Goal: Task Accomplishment & Management: Use online tool/utility

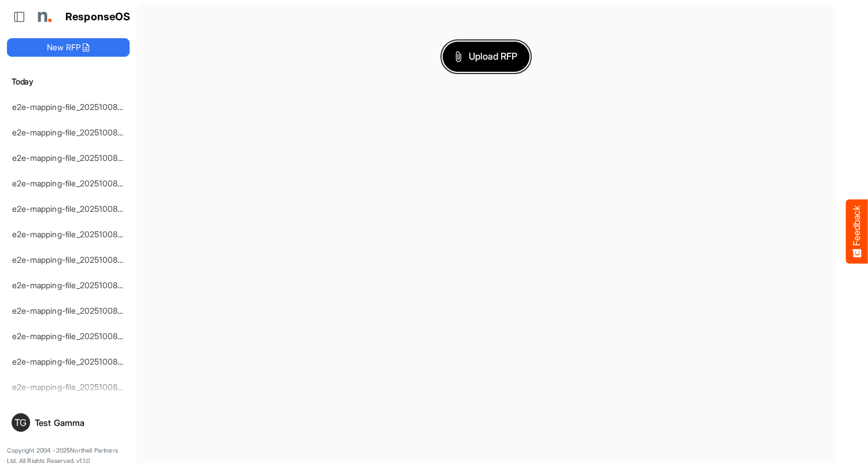
click at [486, 56] on span "Upload RFP" at bounding box center [486, 56] width 63 height 15
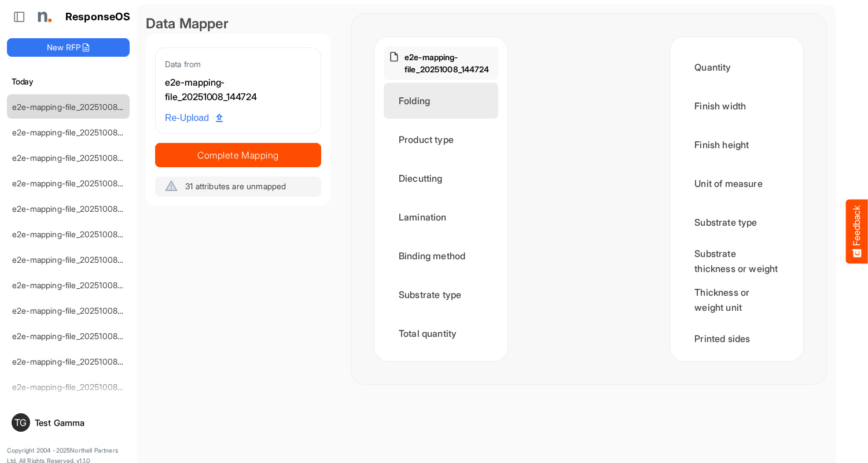
click at [444, 101] on div "Folding" at bounding box center [441, 101] width 115 height 36
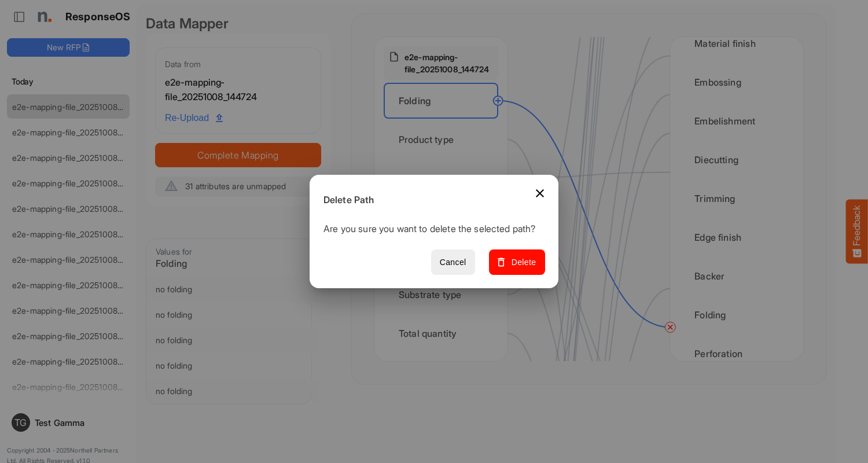
click at [521, 269] on span "Delete" at bounding box center [517, 262] width 39 height 14
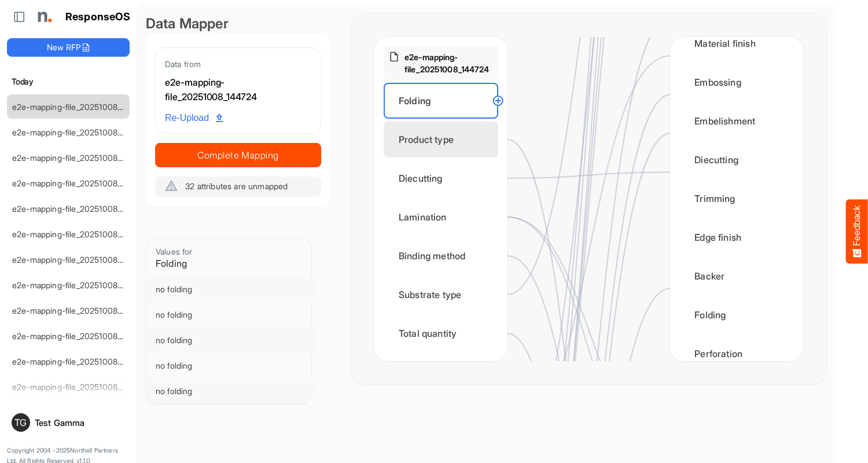
click at [444, 139] on div "Product type" at bounding box center [441, 140] width 115 height 36
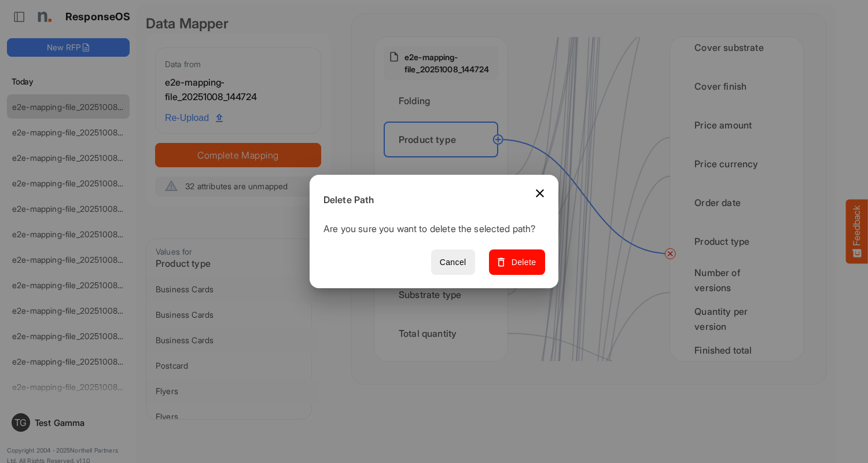
click at [521, 269] on span "Delete" at bounding box center [517, 262] width 39 height 14
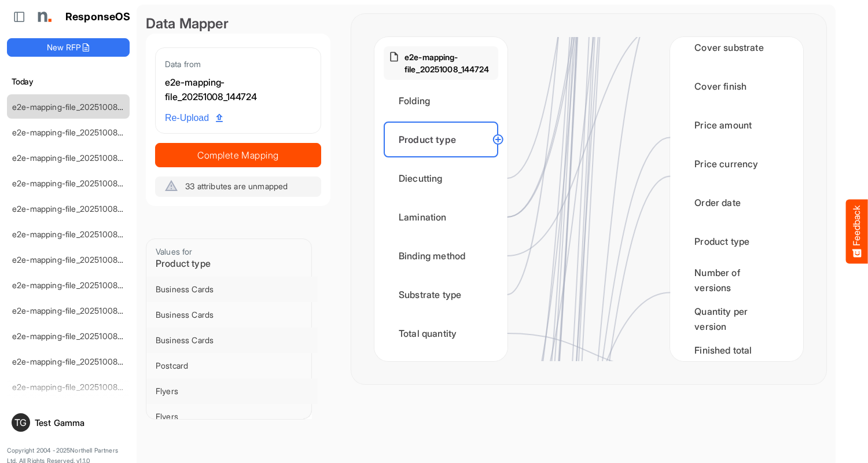
click at [444, 178] on div "Diecutting" at bounding box center [441, 178] width 115 height 36
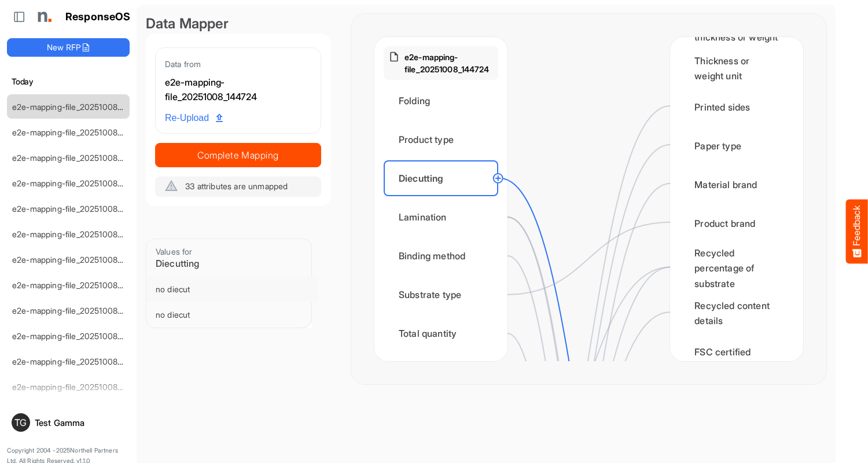
scroll to position [463, 0]
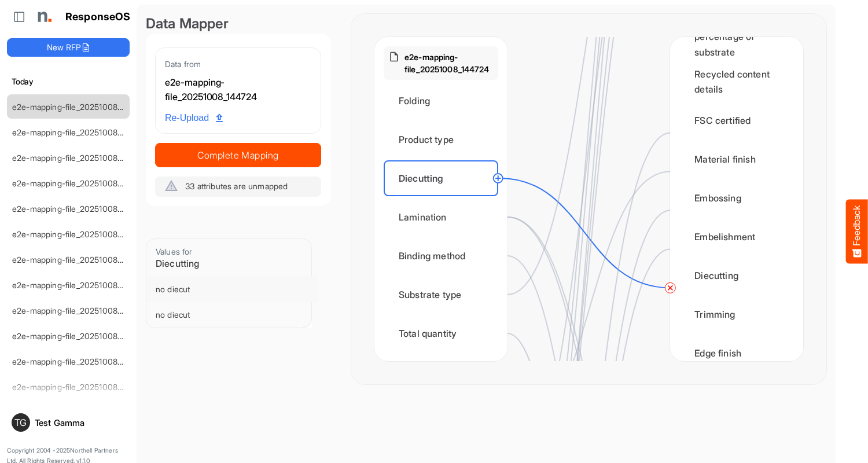
click at [670, 288] on circle at bounding box center [670, 288] width 14 height 14
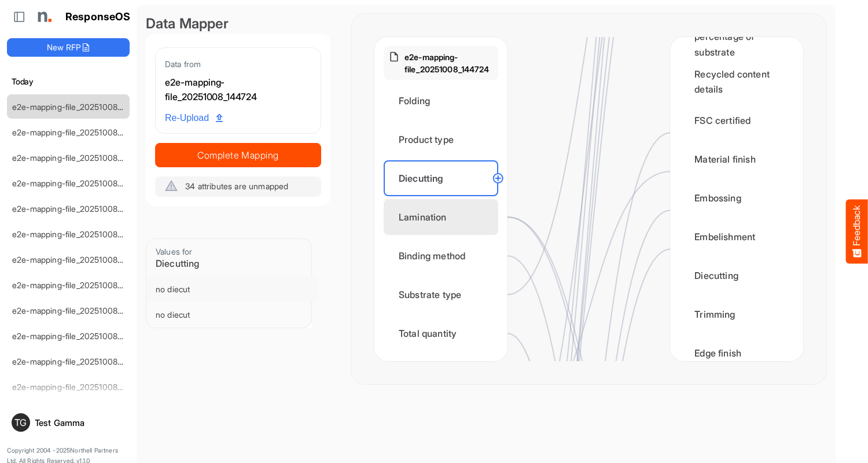
click at [444, 217] on div "Lamination" at bounding box center [441, 217] width 115 height 36
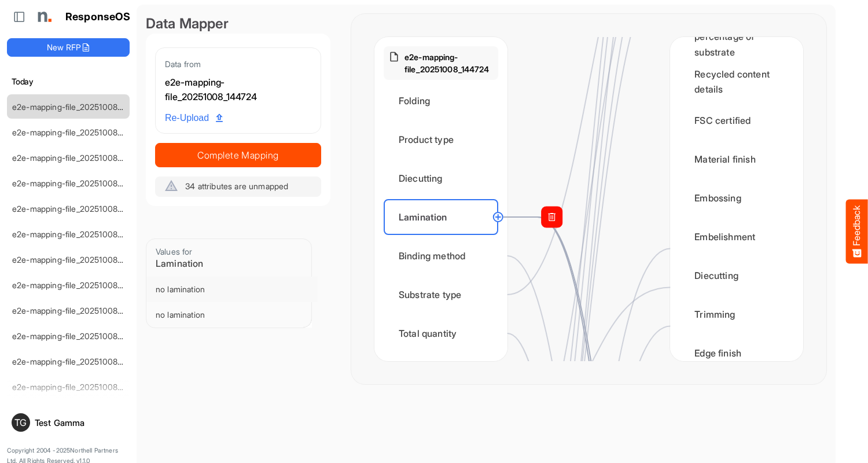
scroll to position [810, 0]
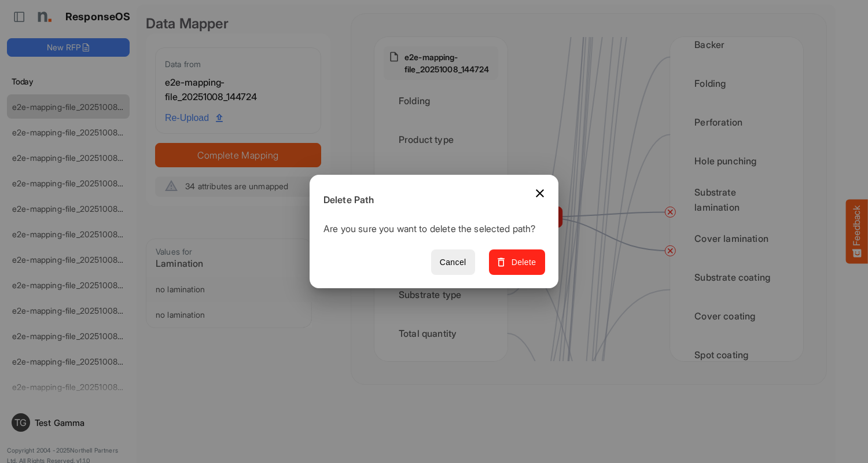
click at [521, 269] on span "Delete" at bounding box center [517, 262] width 39 height 14
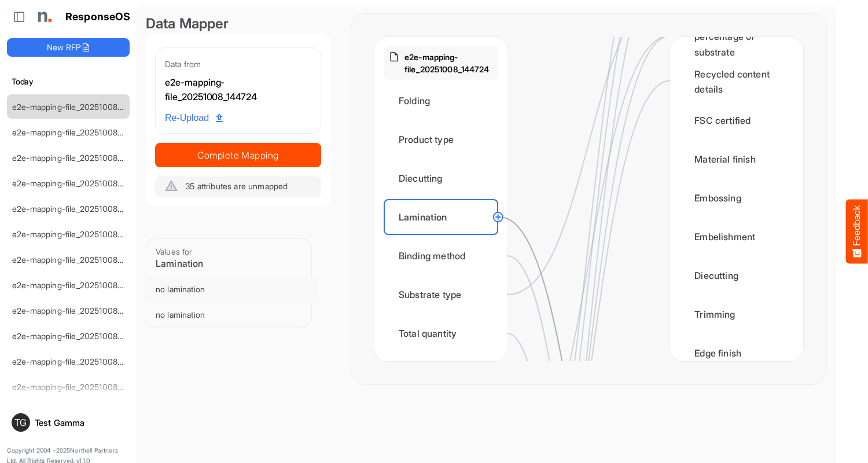
scroll to position [695, 0]
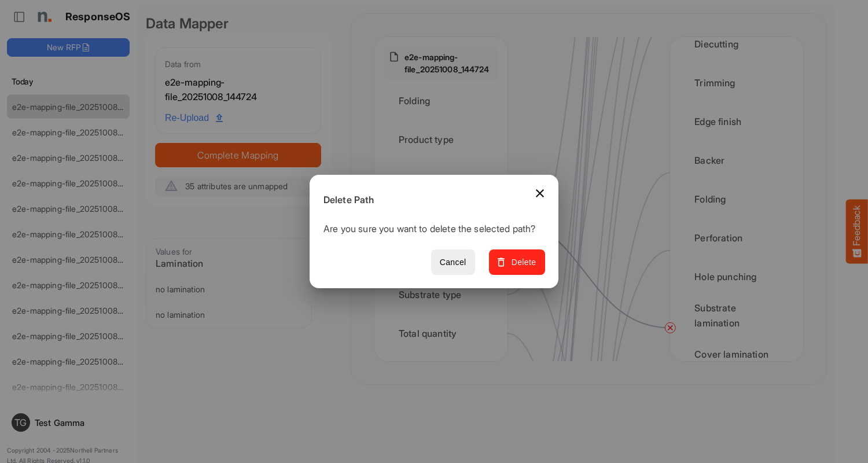
click at [521, 269] on span "Delete" at bounding box center [517, 262] width 39 height 14
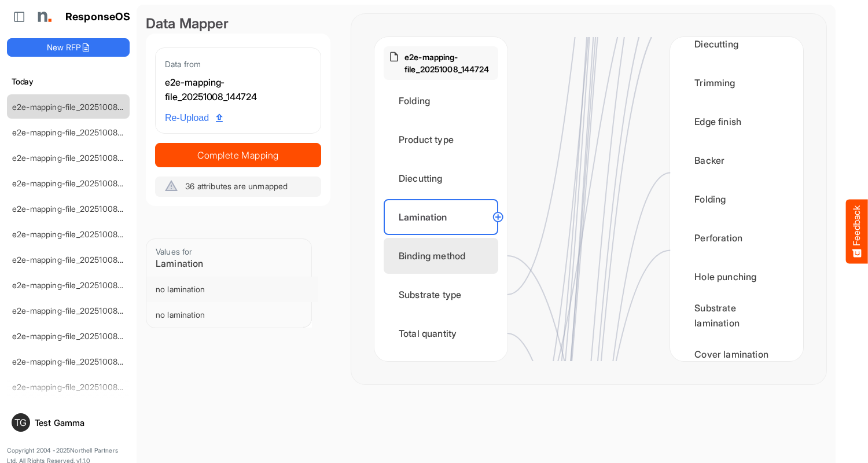
click at [444, 256] on div "Binding method" at bounding box center [441, 256] width 115 height 36
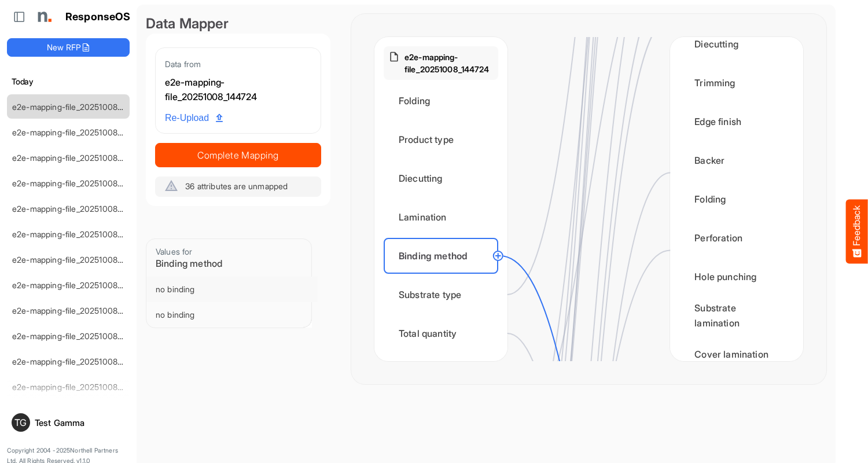
scroll to position [1158, 0]
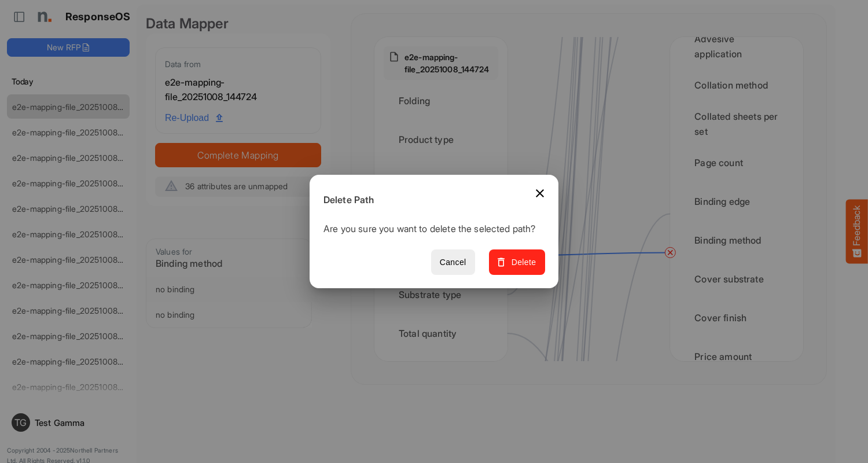
click at [521, 269] on span "Delete" at bounding box center [517, 262] width 39 height 14
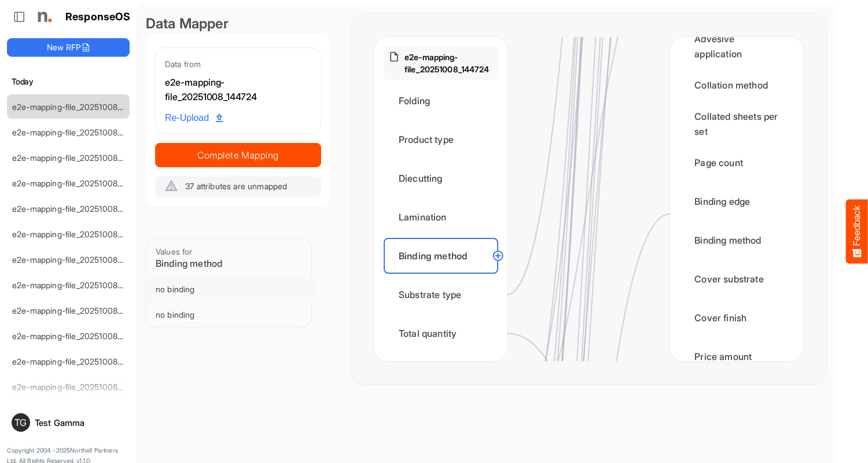
click at [444, 295] on div "Substrate type" at bounding box center [441, 295] width 115 height 36
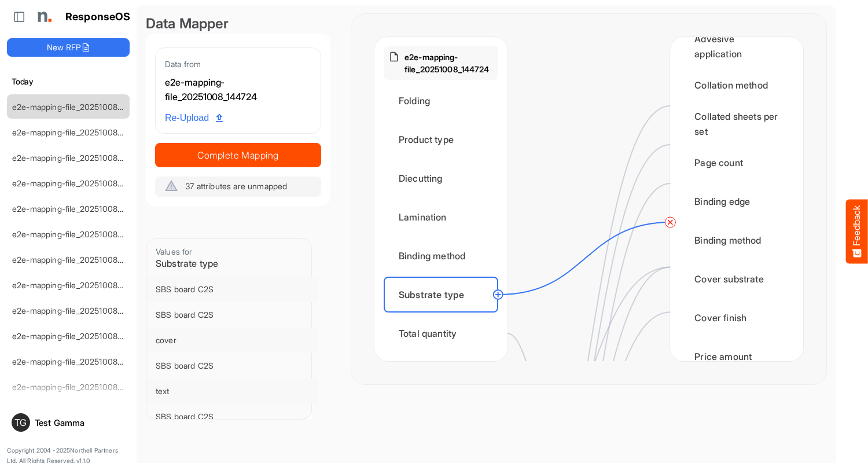
scroll to position [0, 0]
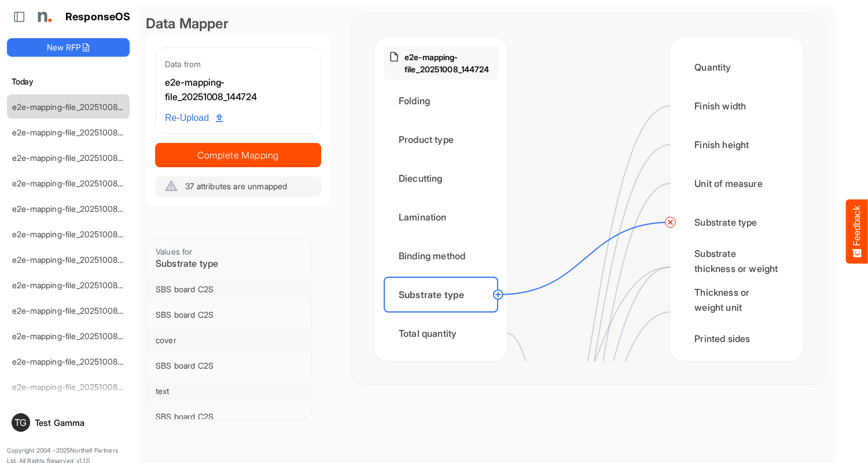
click at [670, 222] on circle at bounding box center [670, 222] width 14 height 14
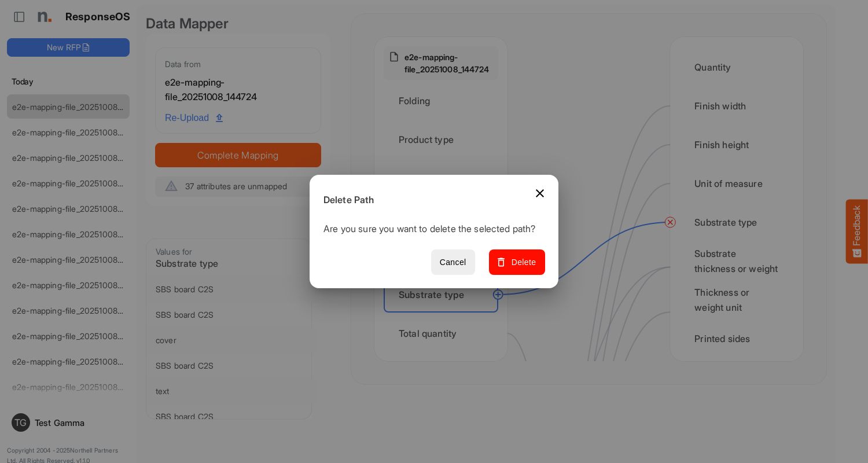
click at [521, 269] on span "Delete" at bounding box center [517, 262] width 39 height 14
click at [444, 333] on div "Total quantity" at bounding box center [441, 333] width 115 height 36
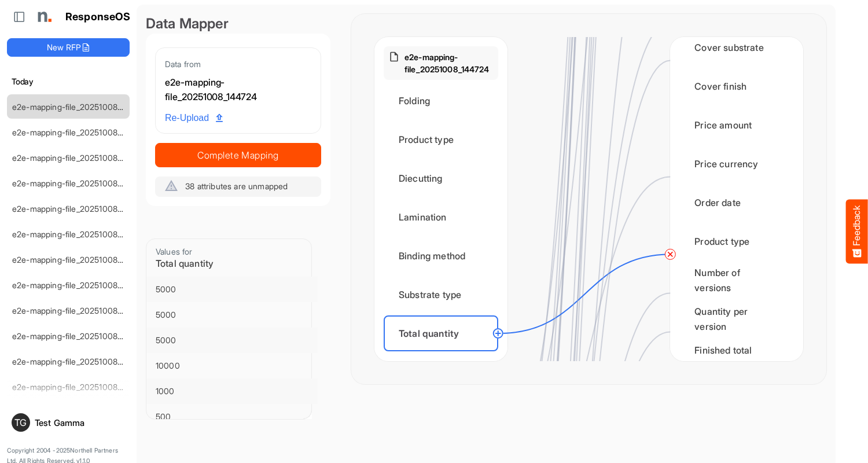
click at [670, 254] on circle at bounding box center [670, 254] width 14 height 14
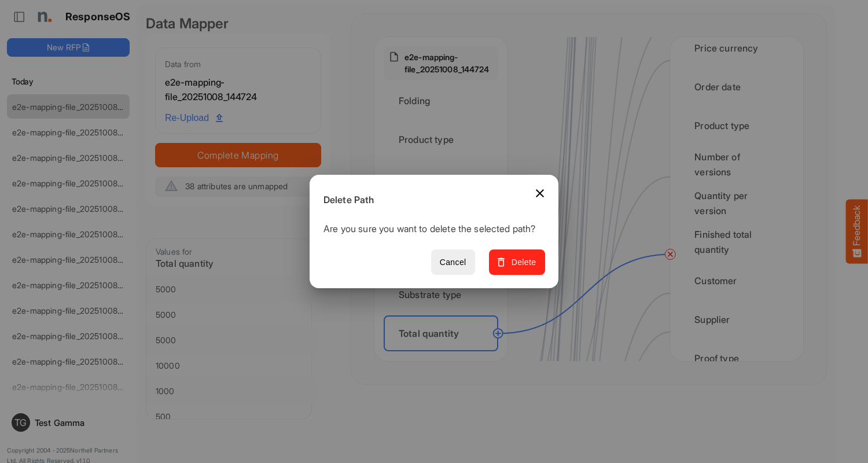
click at [521, 269] on span "Delete" at bounding box center [517, 262] width 39 height 14
click at [444, 354] on div "Flat size width" at bounding box center [441, 372] width 115 height 36
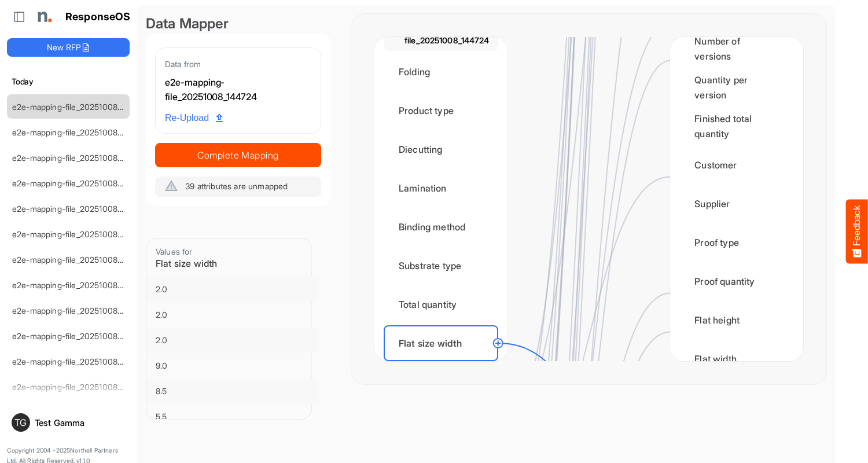
scroll to position [1736, 0]
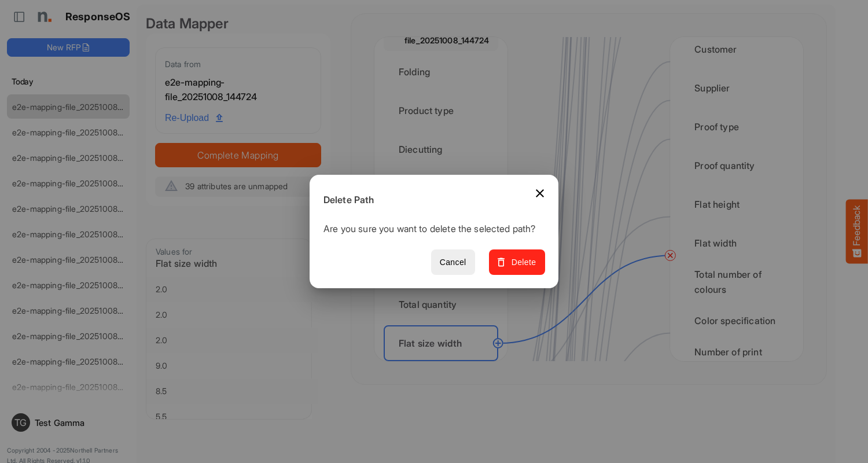
click at [521, 269] on span "Delete" at bounding box center [517, 262] width 39 height 14
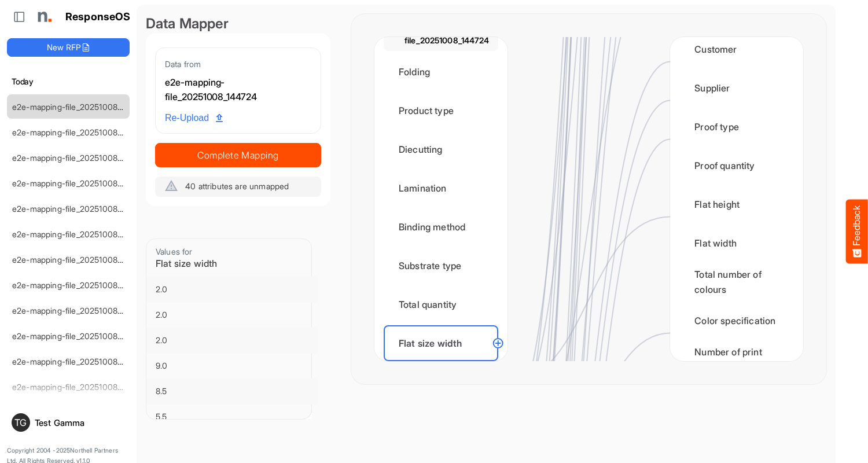
click at [444, 364] on div "Flat size height" at bounding box center [441, 382] width 115 height 36
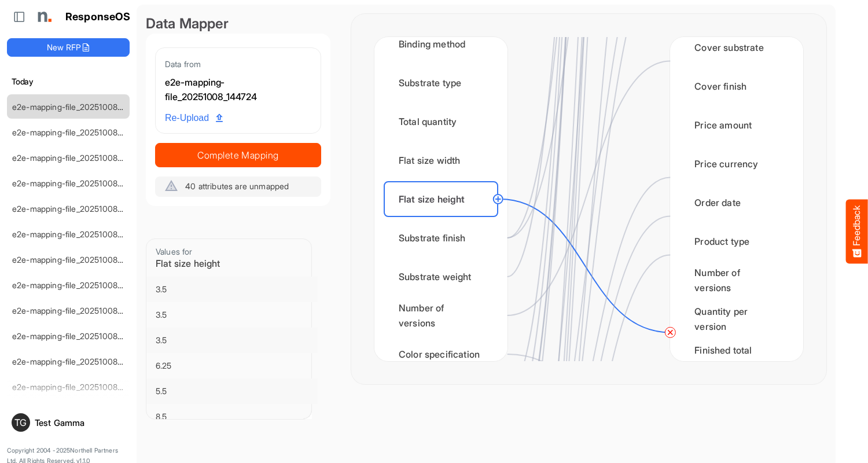
scroll to position [1621, 0]
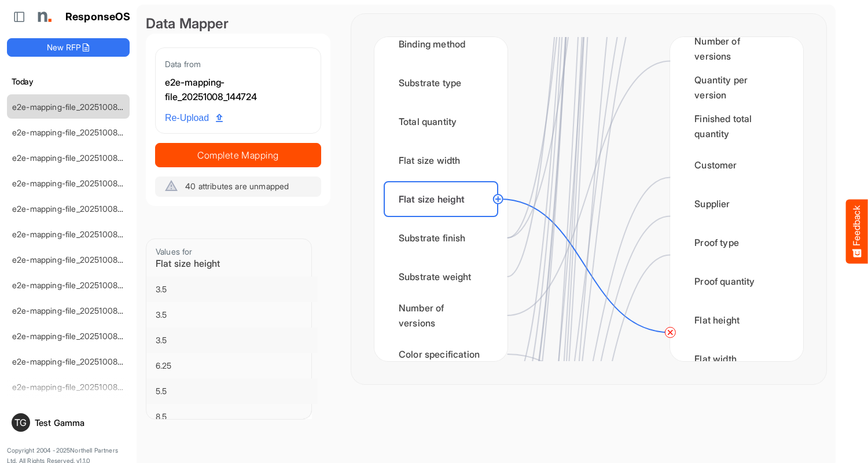
click at [670, 332] on circle at bounding box center [670, 332] width 14 height 14
click at [444, 238] on div "Substrate finish" at bounding box center [441, 238] width 115 height 36
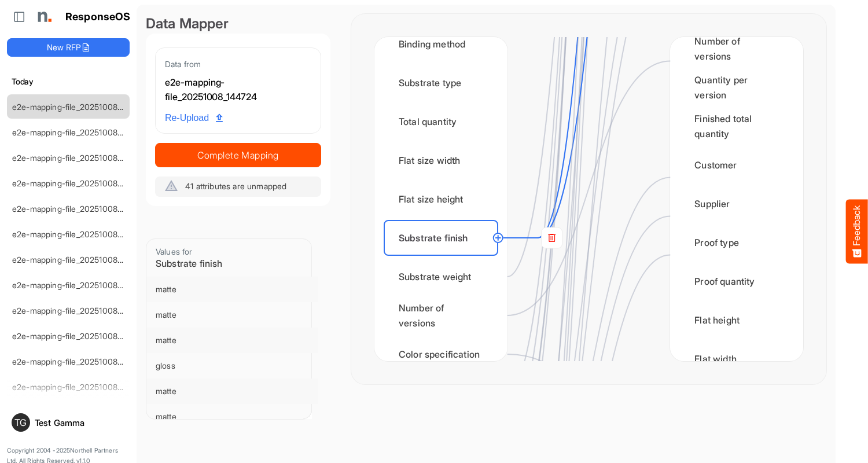
scroll to position [0, 0]
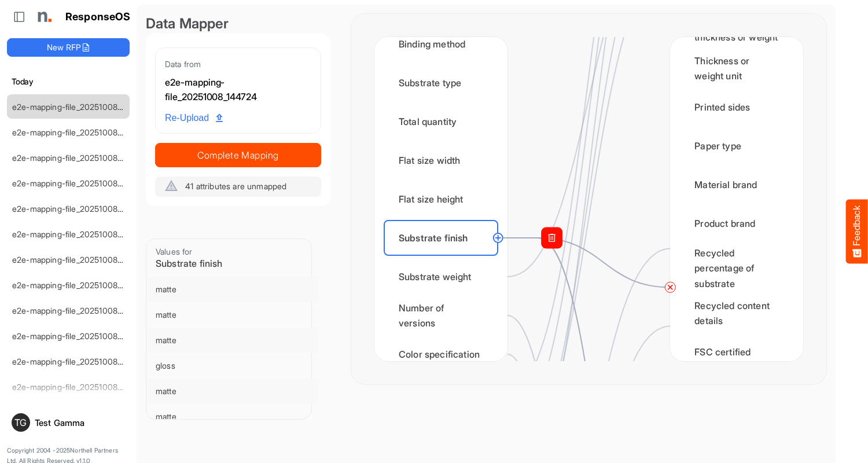
click at [670, 287] on circle at bounding box center [670, 287] width 14 height 14
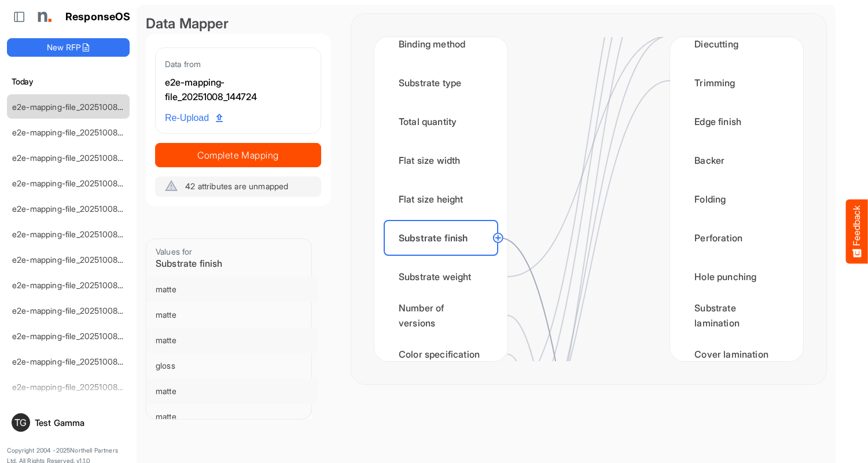
scroll to position [810, 0]
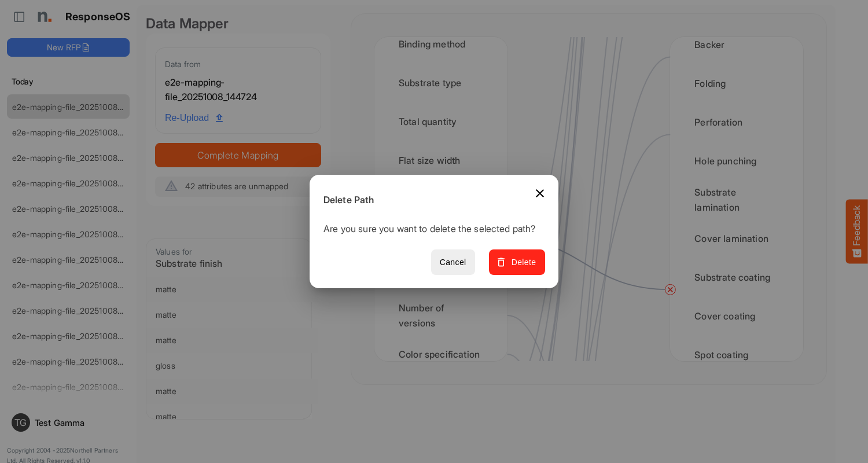
click at [521, 269] on span "Delete" at bounding box center [517, 262] width 39 height 14
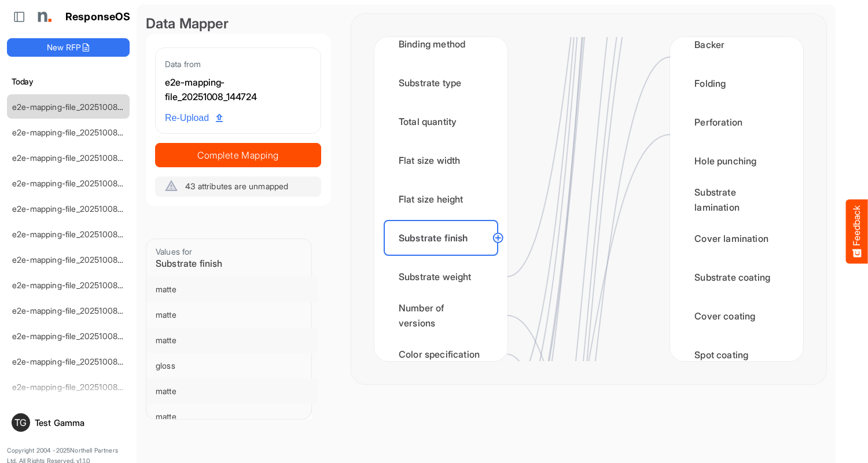
click at [444, 277] on div "Substrate weight" at bounding box center [441, 277] width 115 height 36
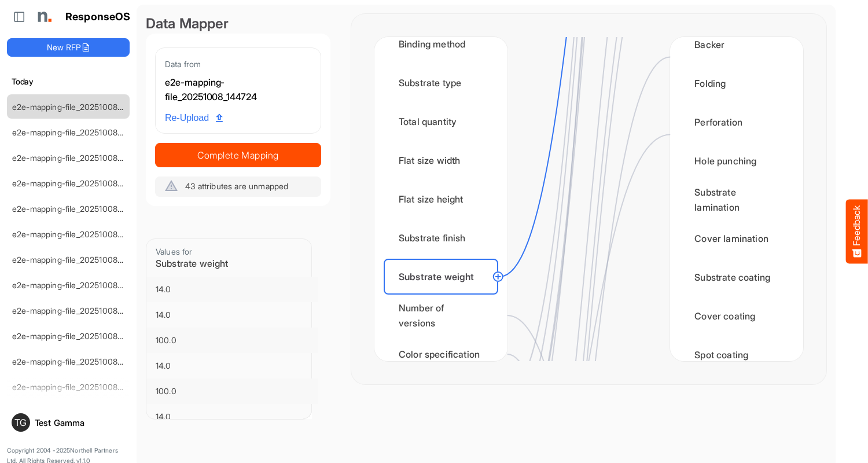
scroll to position [0, 0]
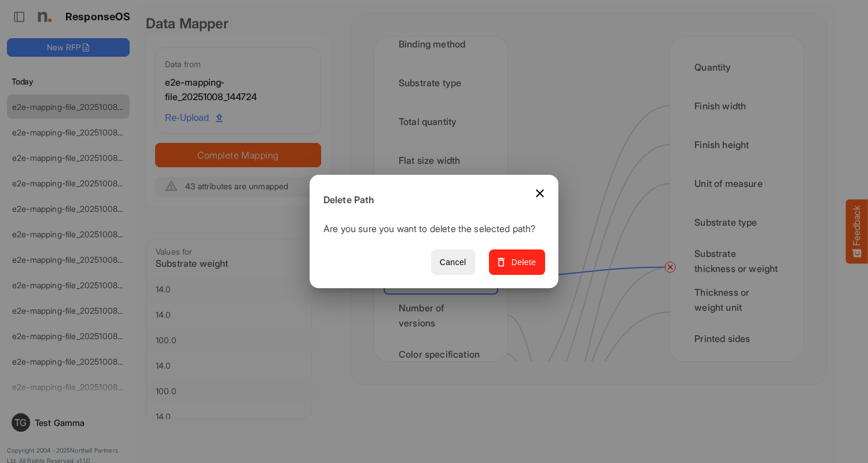
click at [521, 269] on span "Delete" at bounding box center [517, 262] width 39 height 14
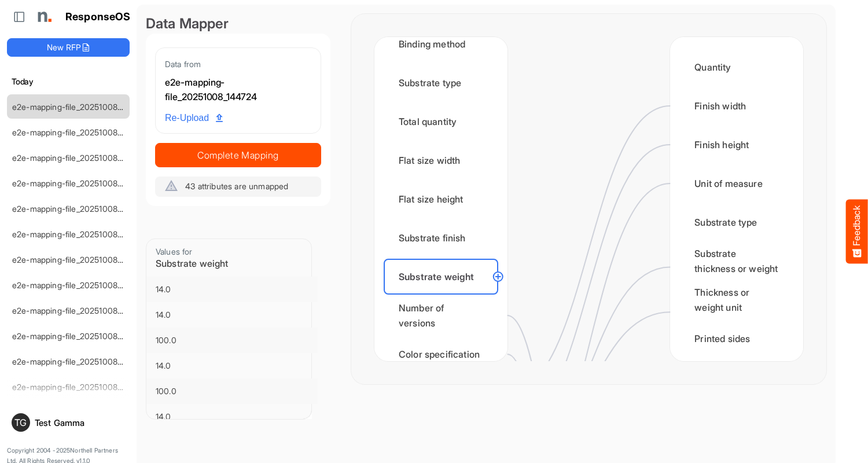
click at [444, 315] on div "Number of versions" at bounding box center [441, 316] width 115 height 36
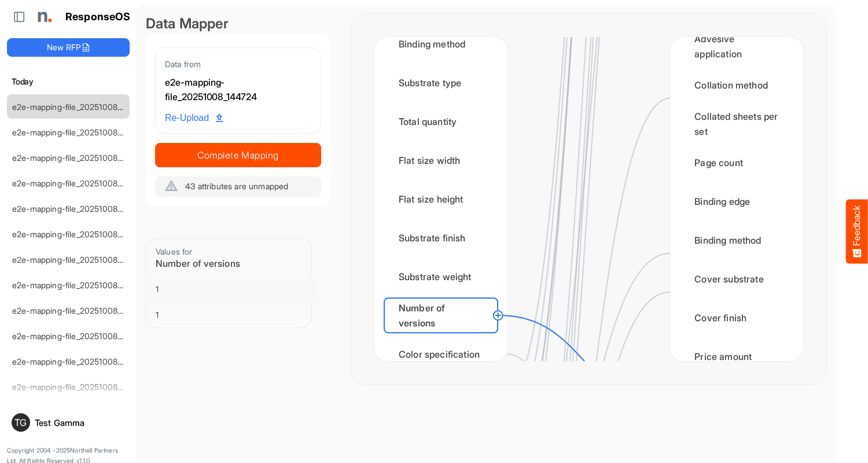
scroll to position [1389, 0]
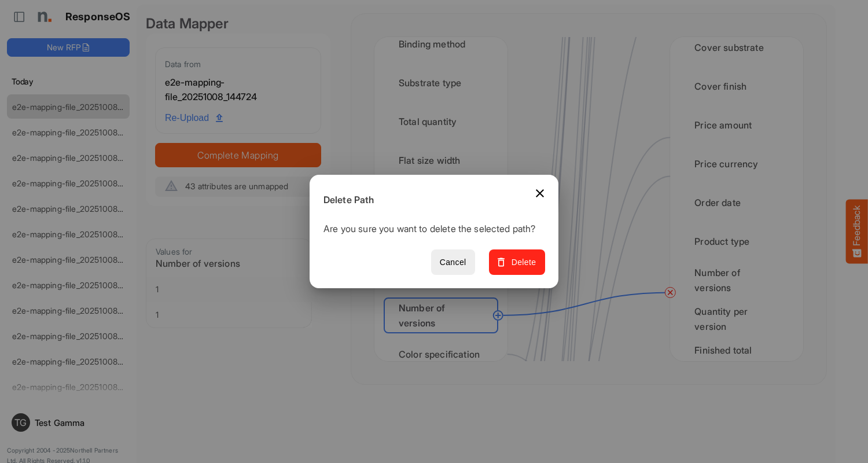
click at [521, 269] on span "Delete" at bounding box center [517, 262] width 39 height 14
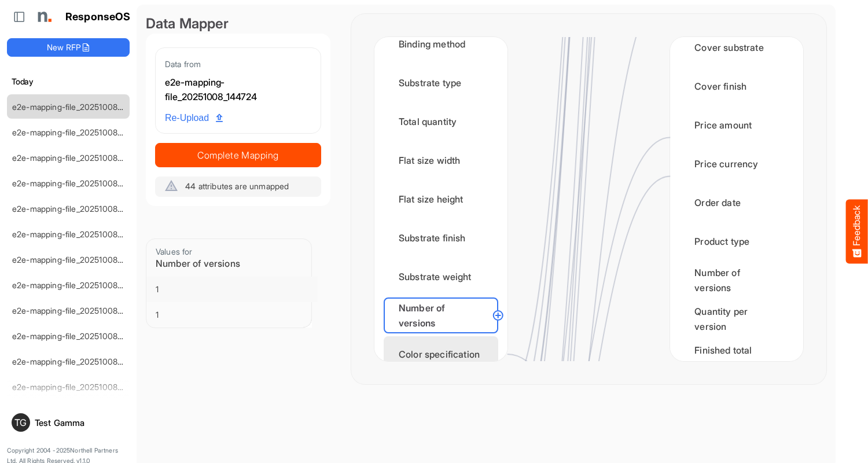
click at [444, 343] on div "Color specification" at bounding box center [441, 354] width 115 height 36
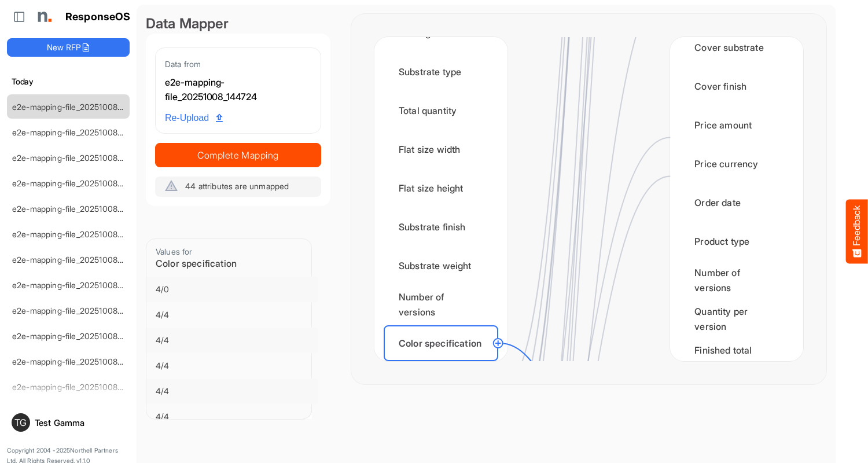
scroll to position [1736, 0]
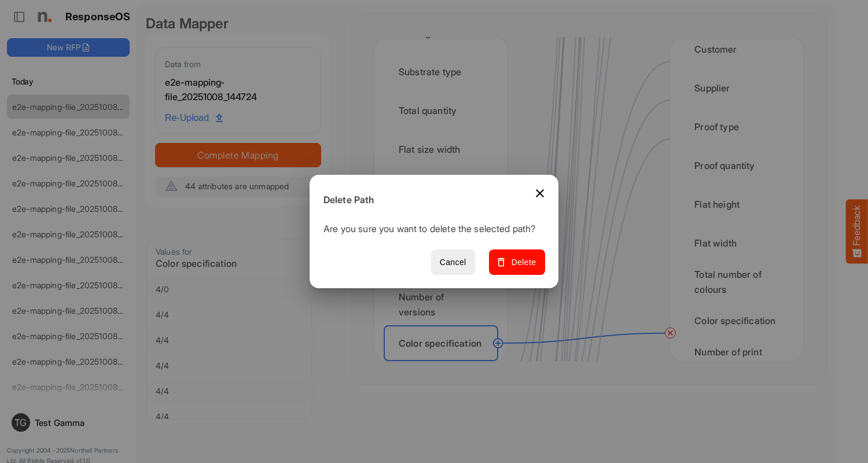
click at [521, 269] on span "Delete" at bounding box center [517, 262] width 39 height 14
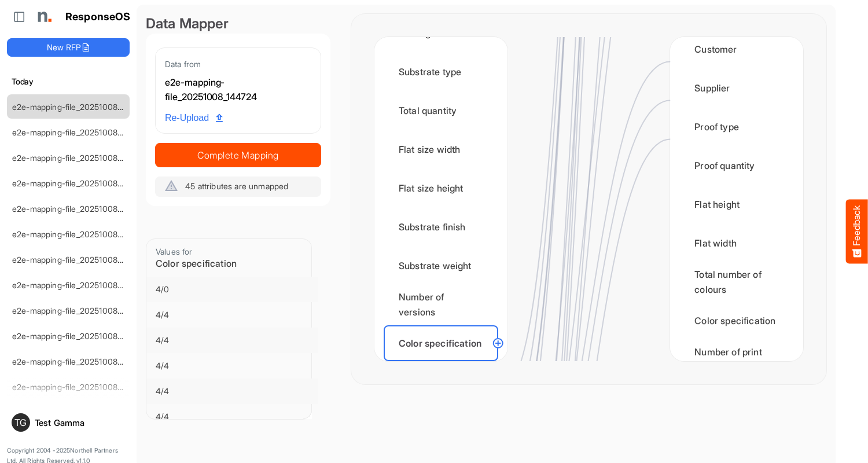
click at [444, 364] on div "Finished size width" at bounding box center [441, 382] width 115 height 36
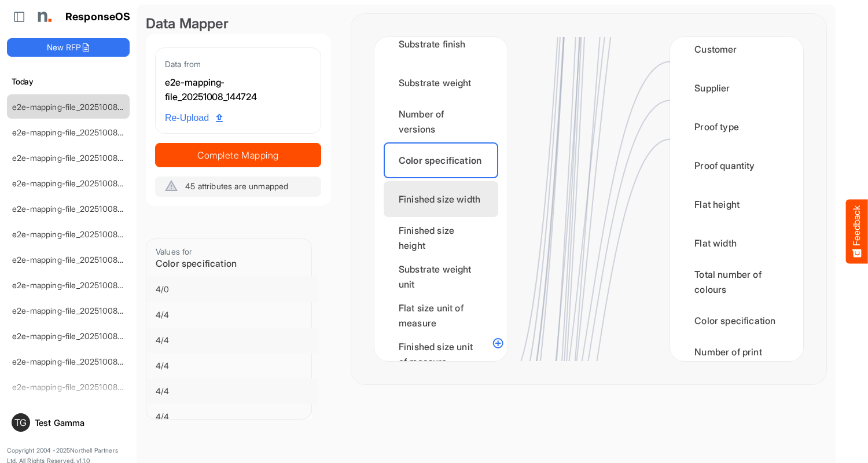
scroll to position [0, 0]
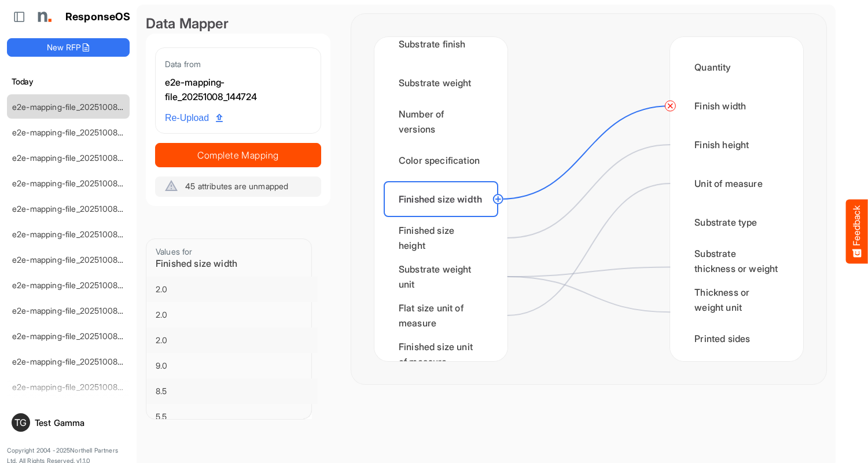
click at [670, 106] on circle at bounding box center [670, 106] width 14 height 14
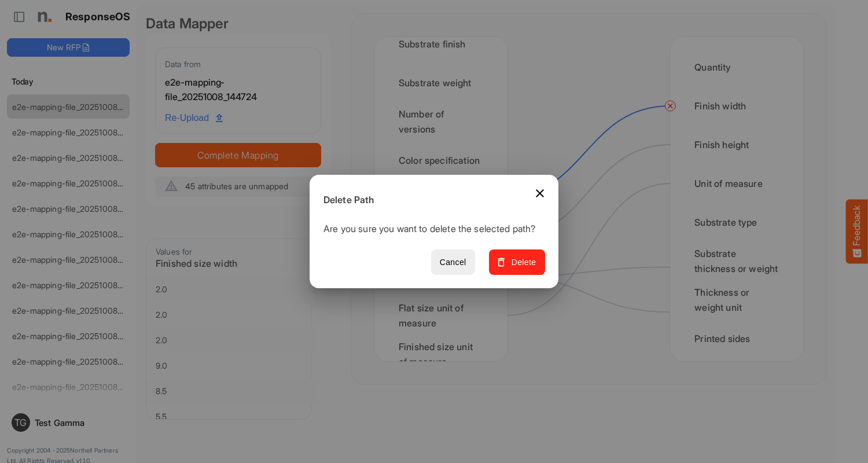
click at [521, 269] on span "Delete" at bounding box center [517, 262] width 39 height 14
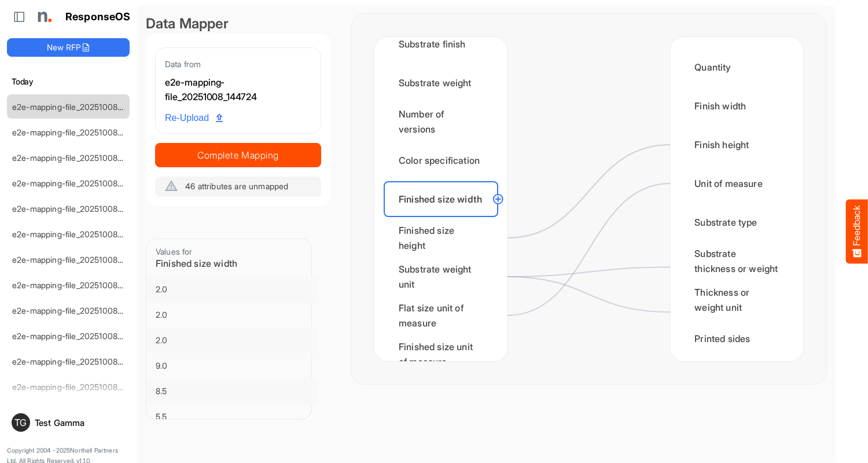
click at [444, 238] on div "Finished size height" at bounding box center [441, 238] width 115 height 36
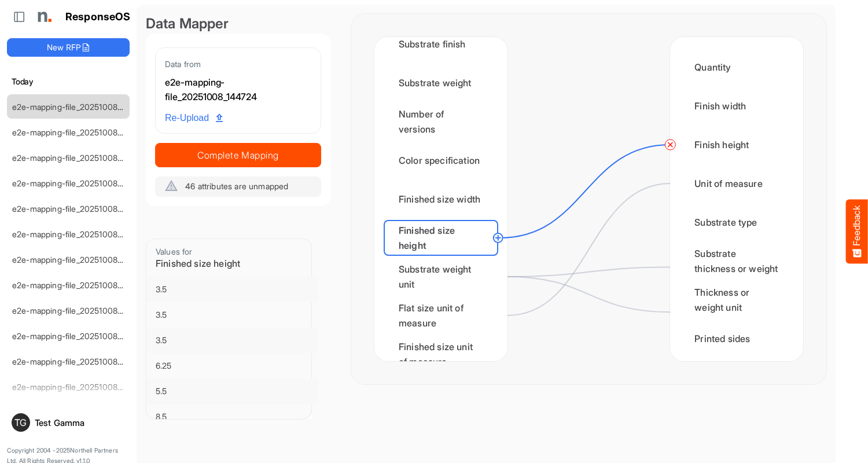
click at [670, 145] on circle at bounding box center [670, 145] width 14 height 14
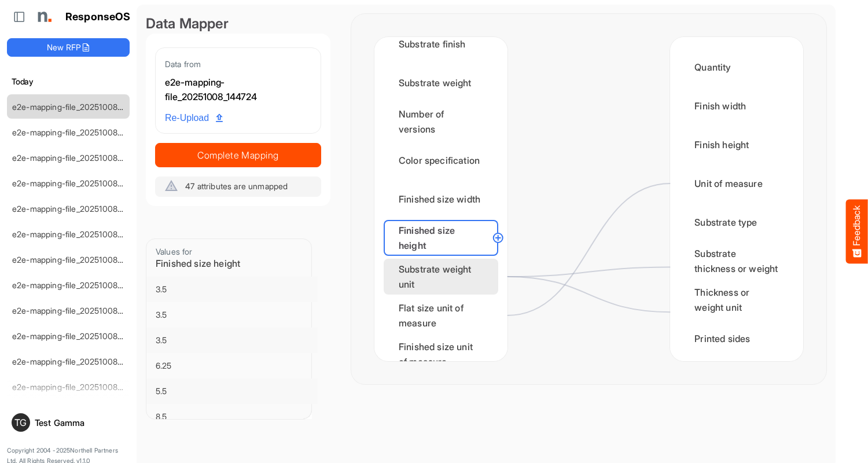
click at [444, 277] on div "Substrate weight unit" at bounding box center [441, 277] width 115 height 36
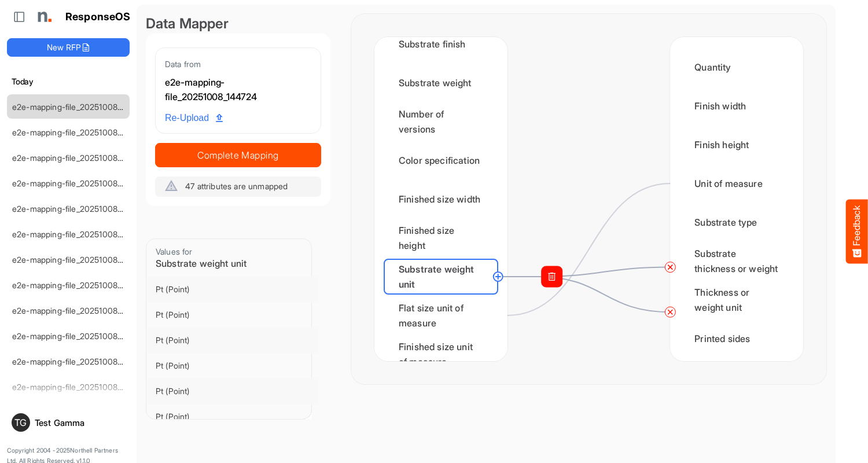
click at [670, 267] on circle at bounding box center [670, 267] width 14 height 14
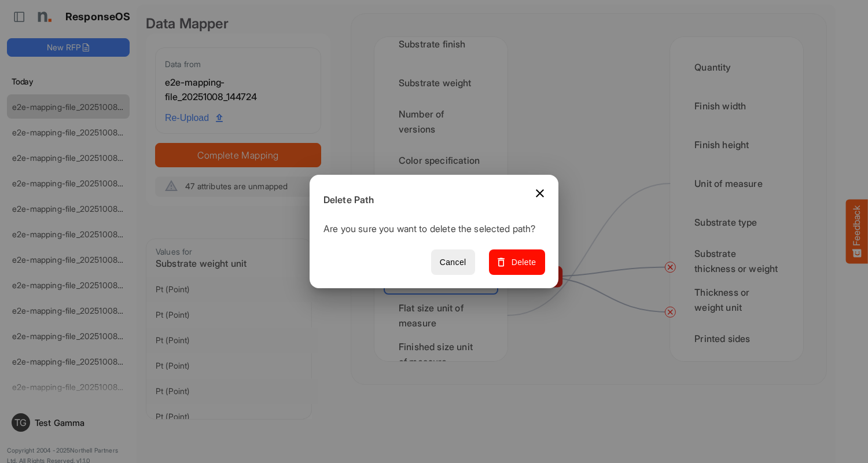
click at [521, 269] on span "Delete" at bounding box center [517, 262] width 39 height 14
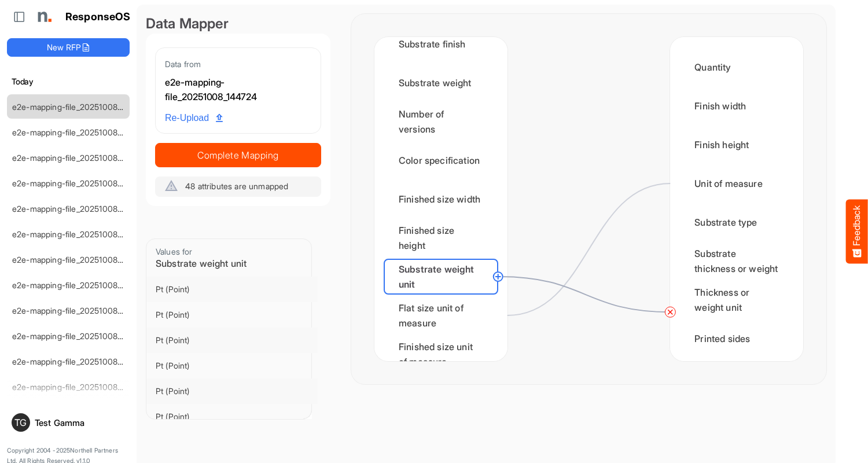
click at [670, 312] on circle at bounding box center [670, 312] width 14 height 14
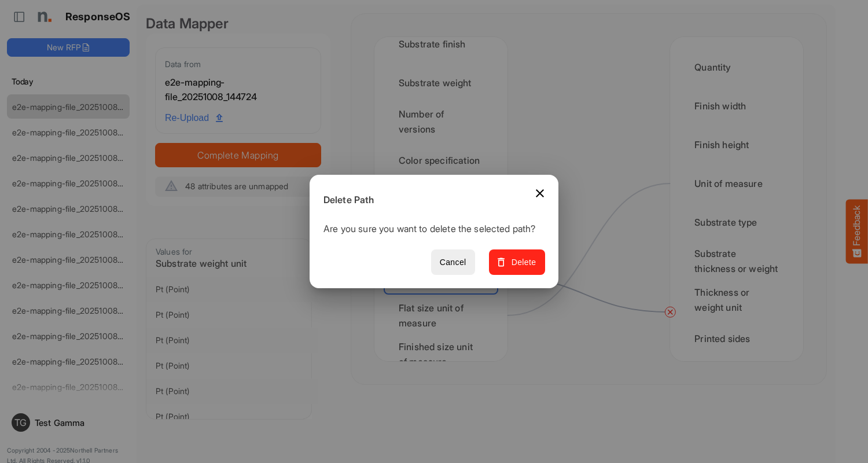
click at [521, 269] on span "Delete" at bounding box center [517, 262] width 39 height 14
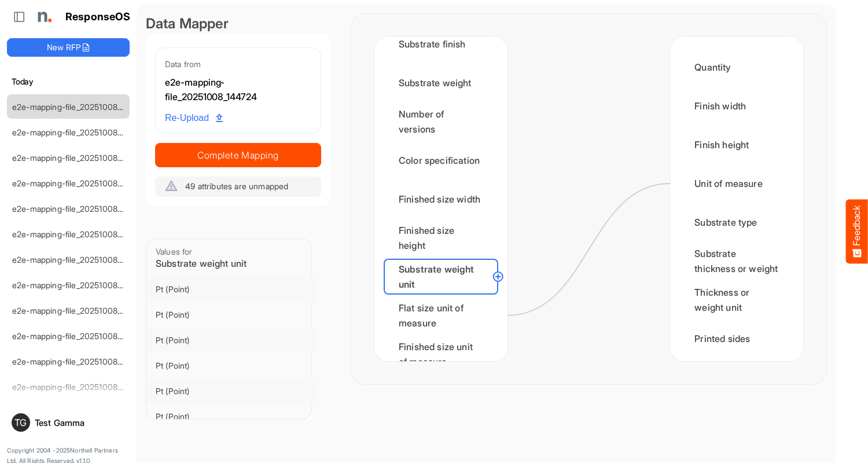
click at [444, 315] on div "Flat size unit of measure" at bounding box center [441, 316] width 115 height 36
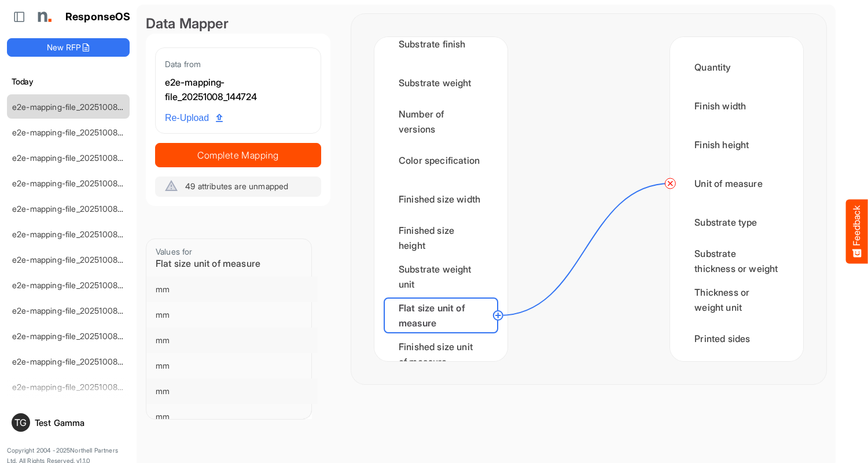
click at [670, 183] on circle at bounding box center [670, 184] width 14 height 14
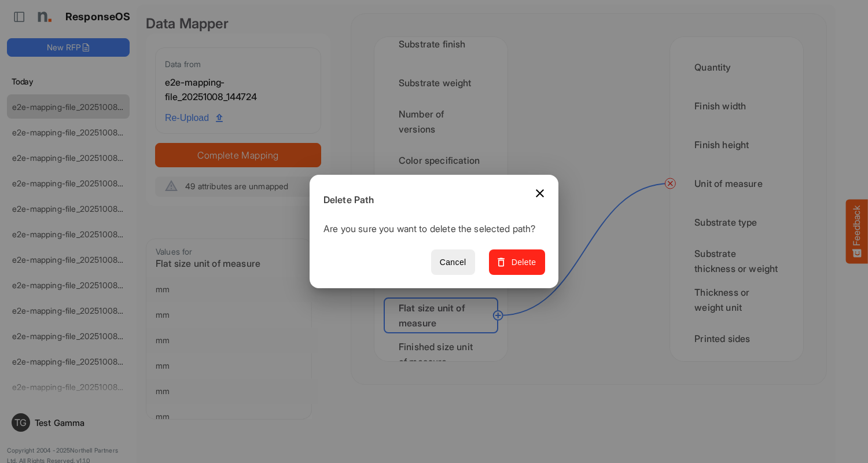
click at [521, 269] on span "Delete" at bounding box center [517, 262] width 39 height 14
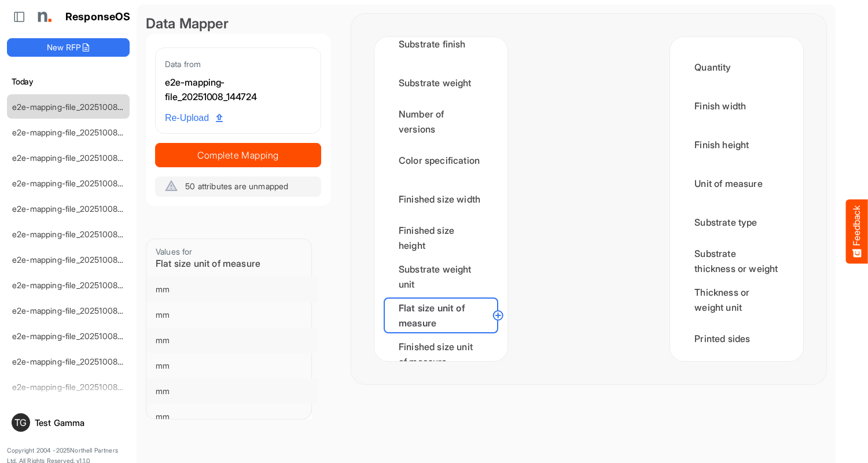
click at [444, 343] on div "Finished size unit of measure" at bounding box center [441, 354] width 115 height 36
click at [444, 375] on div "Min CPP" at bounding box center [441, 393] width 115 height 36
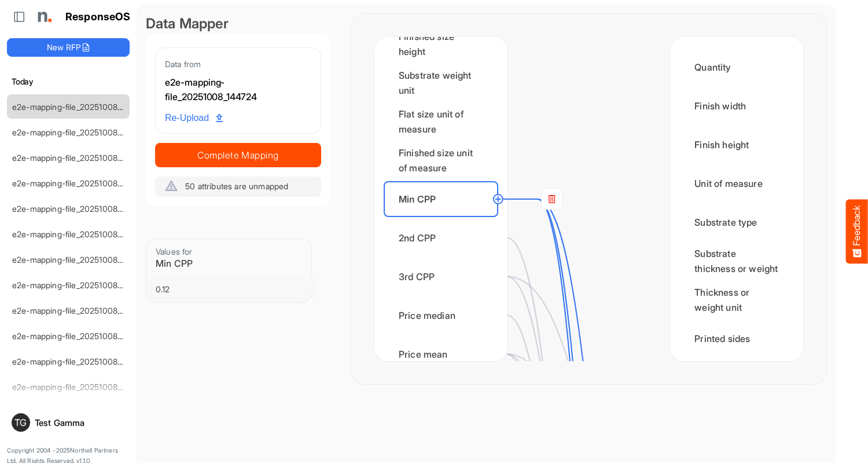
click at [552, 199] on rect at bounding box center [552, 199] width 21 height 21
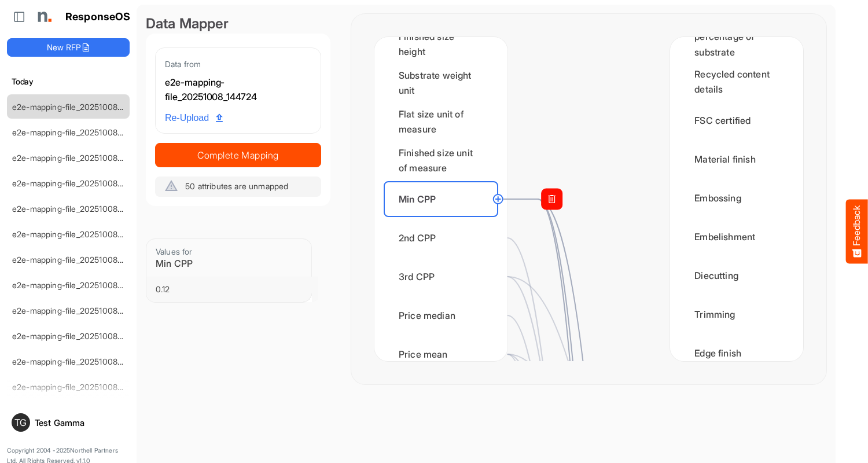
scroll to position [695, 0]
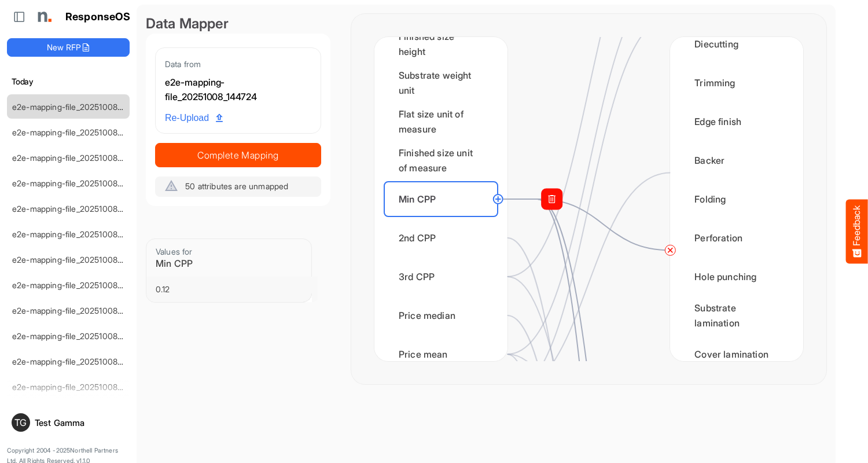
click at [670, 250] on circle at bounding box center [670, 250] width 14 height 14
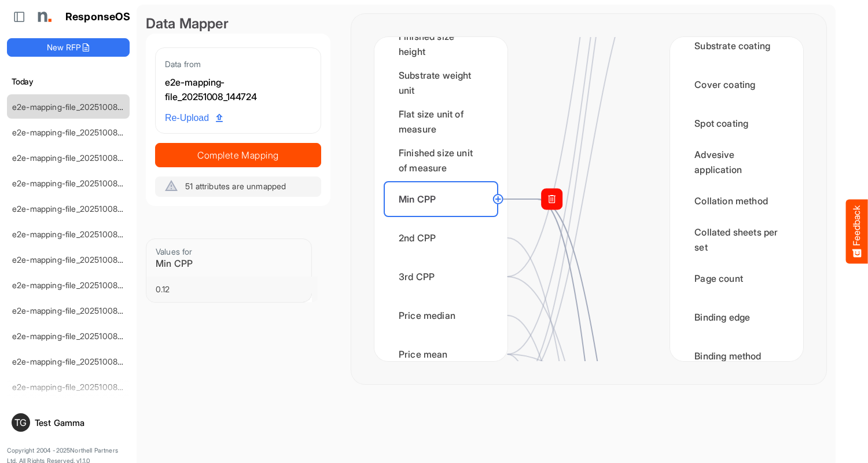
scroll to position [1505, 0]
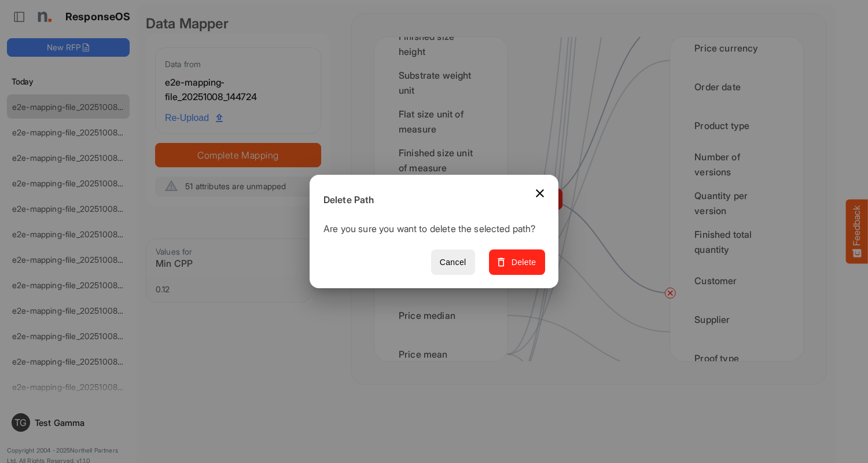
click at [521, 269] on span "Delete" at bounding box center [517, 262] width 39 height 14
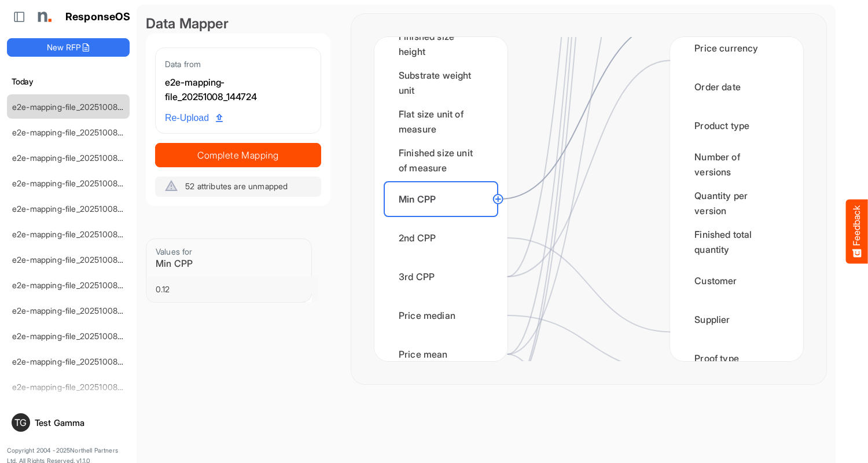
scroll to position [0, 0]
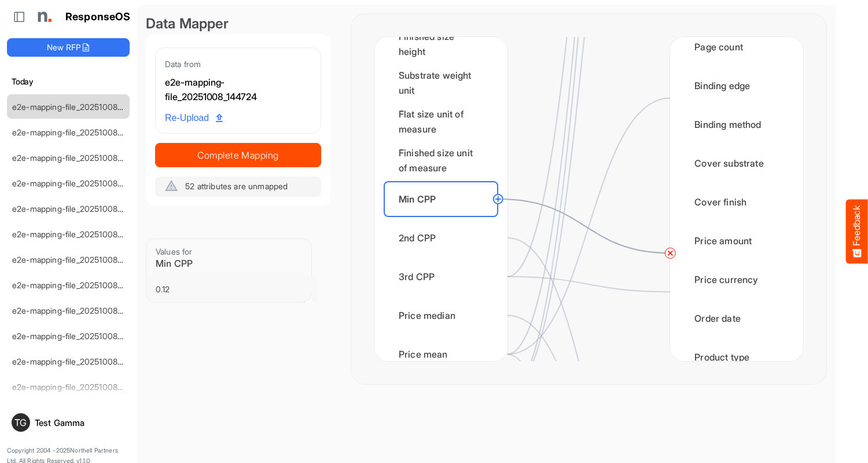
click at [670, 253] on circle at bounding box center [670, 253] width 14 height 14
click at [444, 238] on div "2nd CPP" at bounding box center [441, 238] width 115 height 36
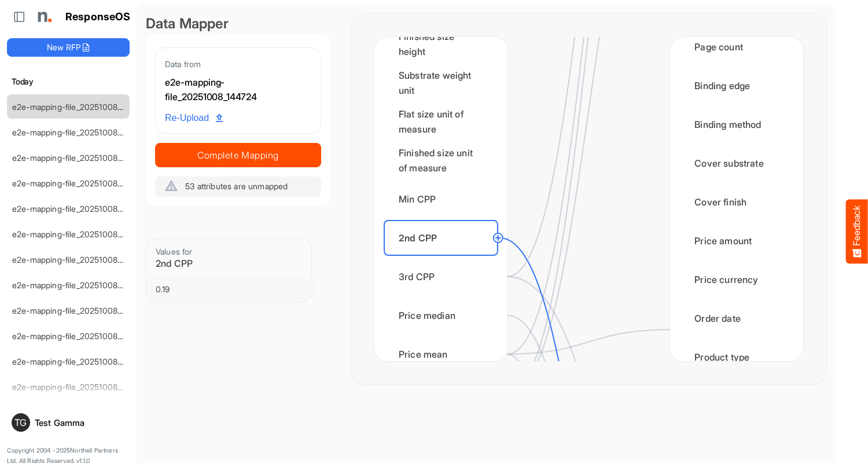
scroll to position [1505, 0]
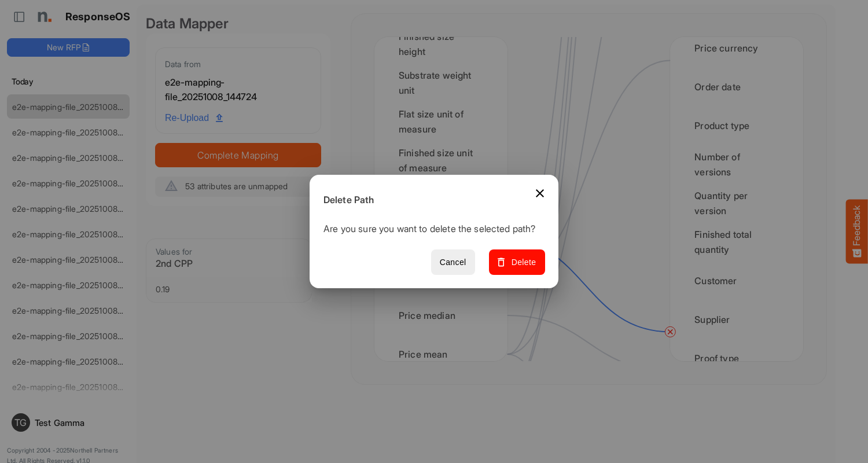
click at [521, 269] on span "Delete" at bounding box center [517, 262] width 39 height 14
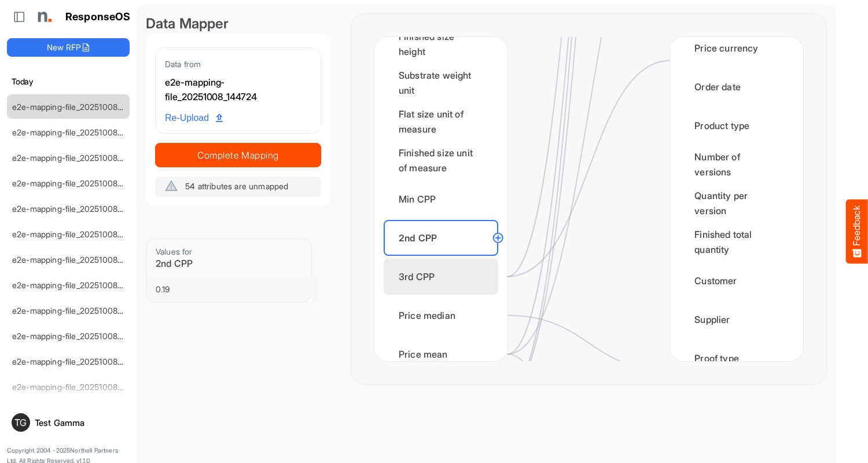
click at [444, 277] on div "3rd CPP" at bounding box center [441, 277] width 115 height 36
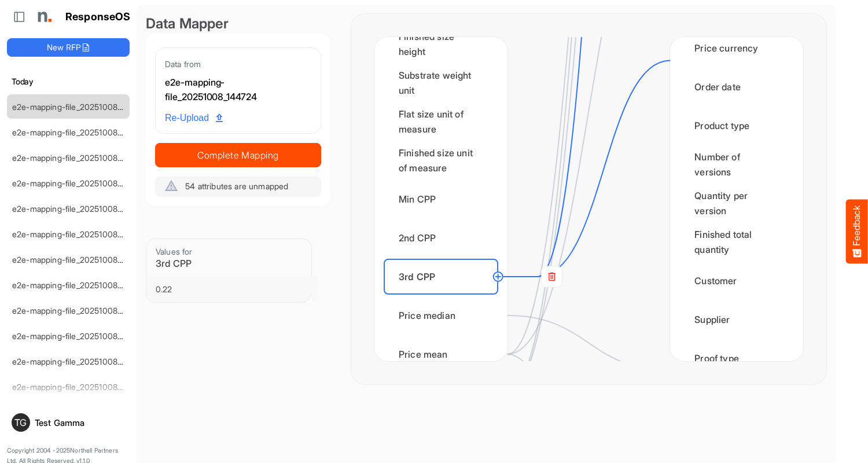
scroll to position [0, 0]
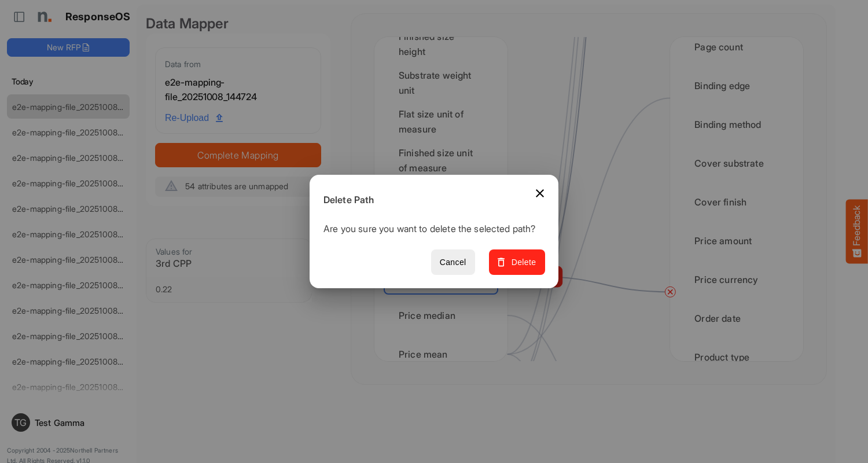
click at [521, 269] on span "Delete" at bounding box center [517, 262] width 39 height 14
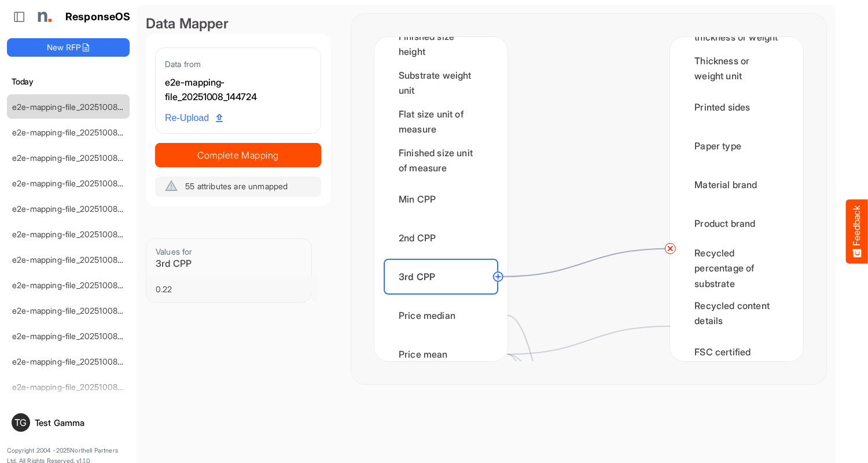
click at [670, 248] on circle at bounding box center [670, 248] width 14 height 14
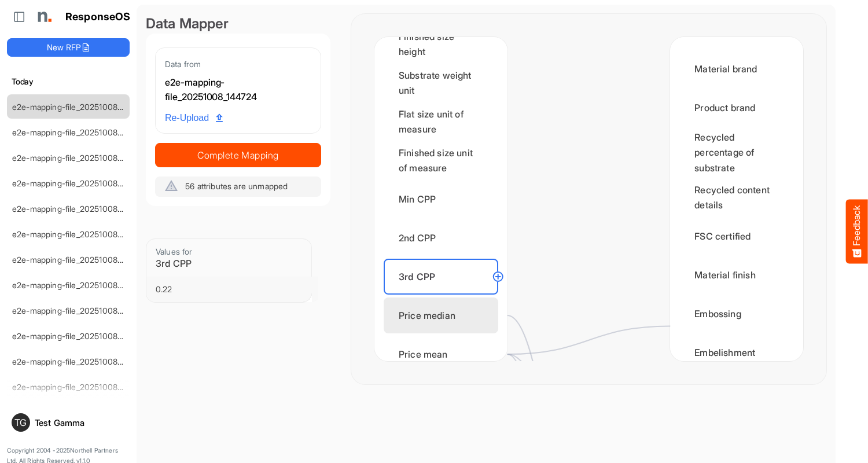
click at [444, 315] on div "Price median" at bounding box center [441, 316] width 115 height 36
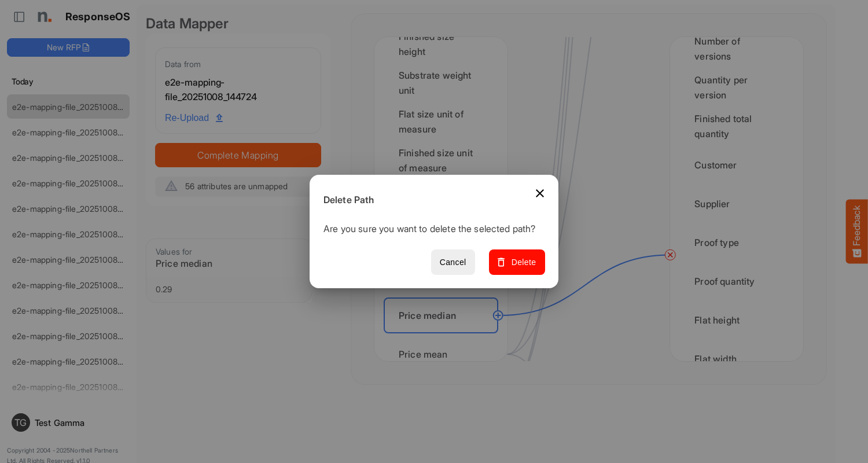
click at [521, 269] on span "Delete" at bounding box center [517, 262] width 39 height 14
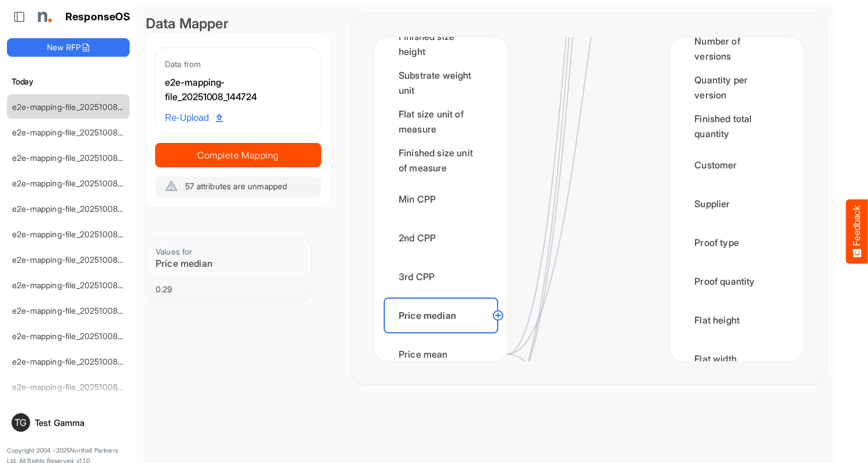
click at [444, 343] on div "Price mean" at bounding box center [441, 354] width 115 height 36
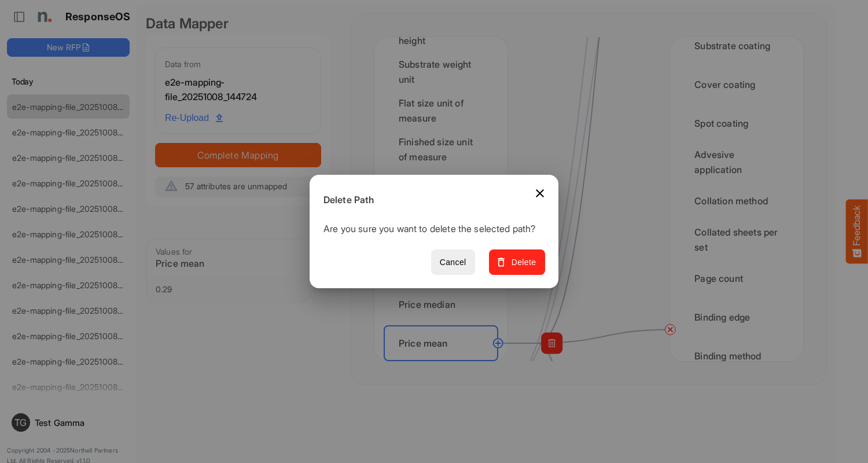
click at [521, 269] on span "Delete" at bounding box center [517, 262] width 39 height 14
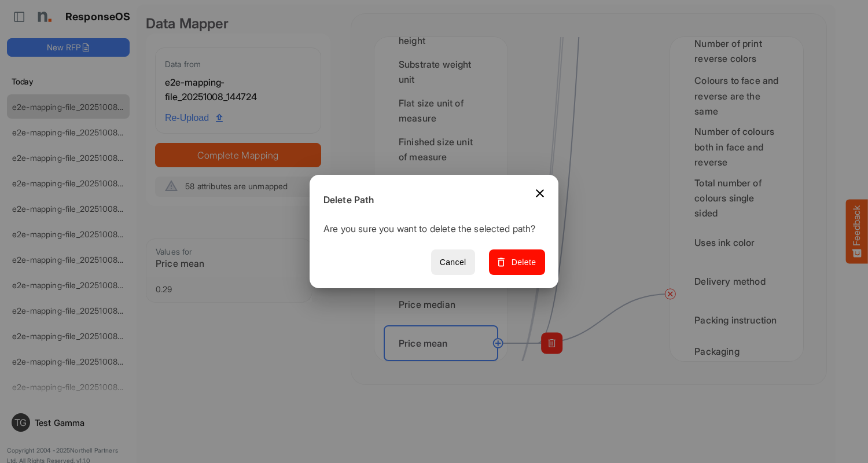
click at [521, 269] on span "Delete" at bounding box center [517, 262] width 39 height 14
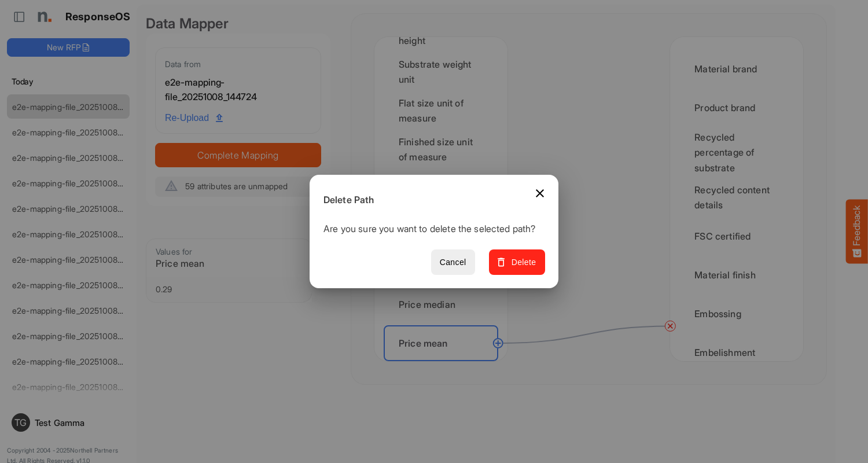
click at [521, 269] on span "Delete" at bounding box center [517, 262] width 39 height 14
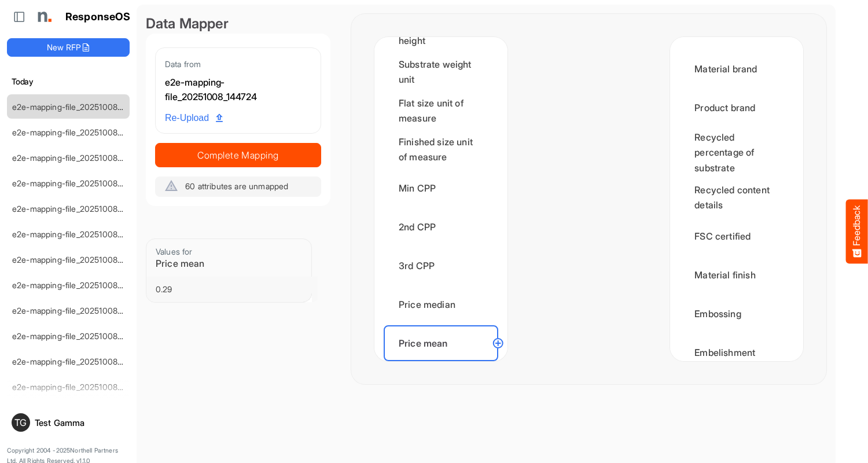
click at [444, 364] on div "Order count" at bounding box center [441, 382] width 115 height 36
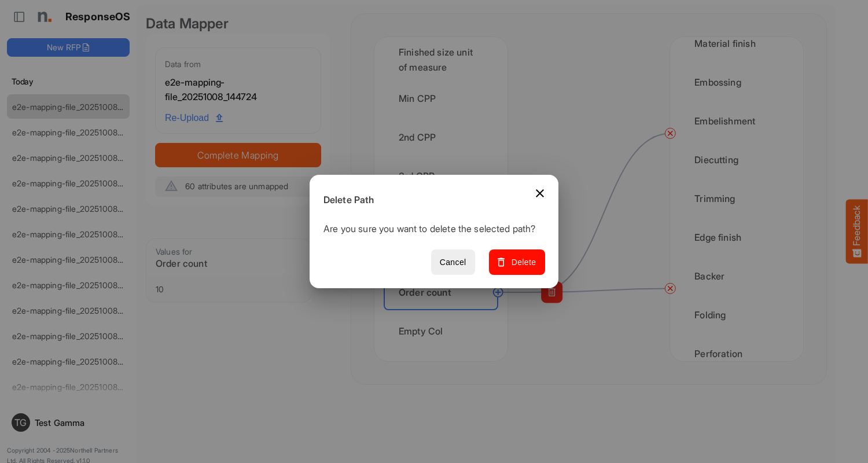
click at [521, 269] on span "Delete" at bounding box center [517, 262] width 39 height 14
